Goal: Task Accomplishment & Management: Manage account settings

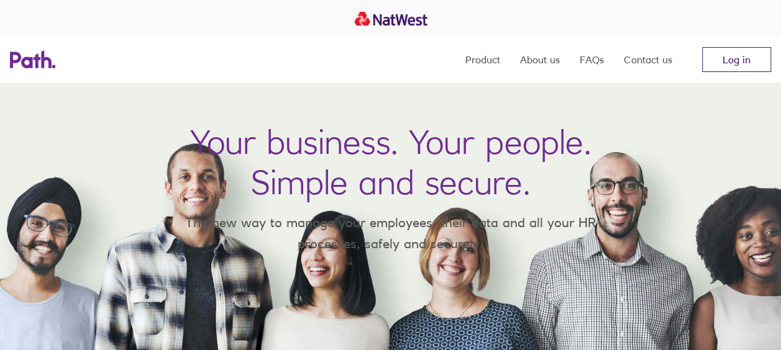
click at [742, 58] on link "Log in" at bounding box center [736, 59] width 69 height 25
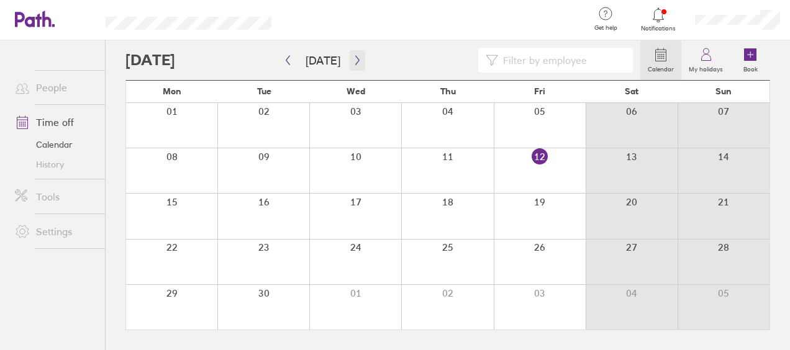
click at [354, 57] on icon "button" at bounding box center [357, 60] width 9 height 10
